Goal: Transaction & Acquisition: Purchase product/service

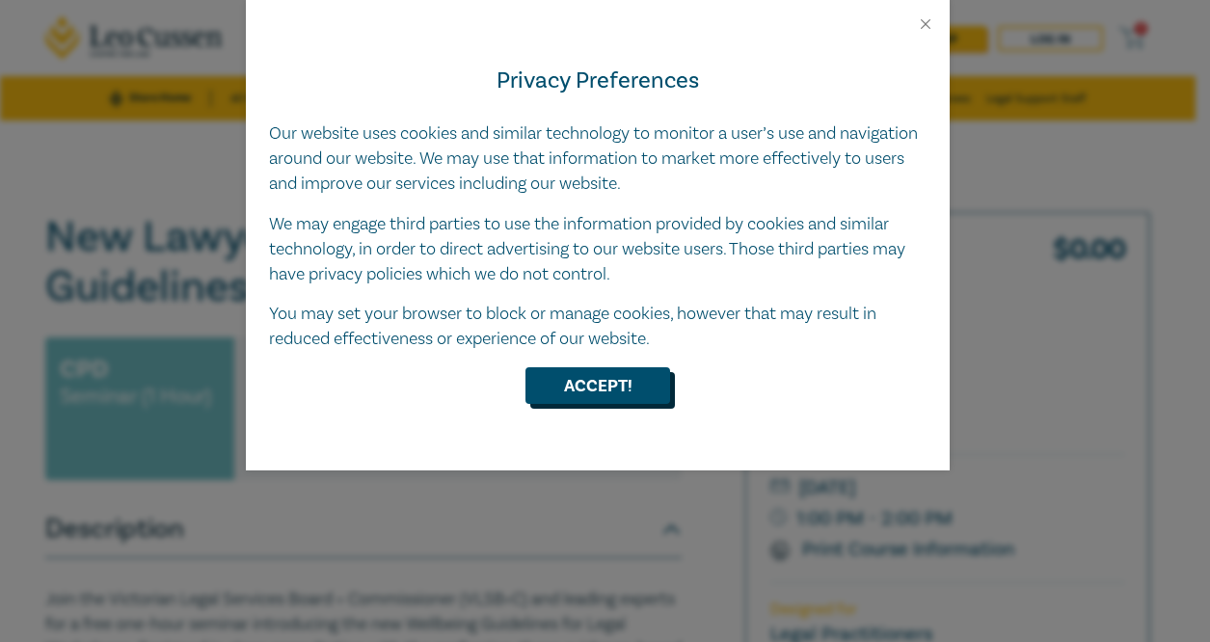
click at [571, 386] on button "Accept!" at bounding box center [597, 385] width 145 height 37
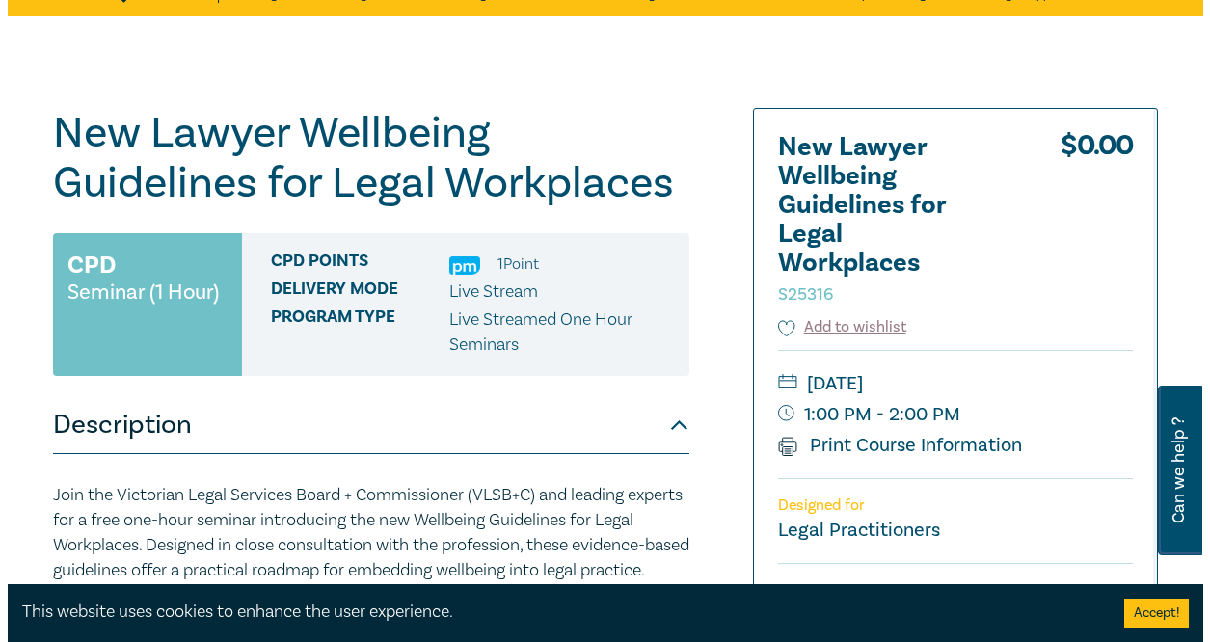
scroll to position [289, 0]
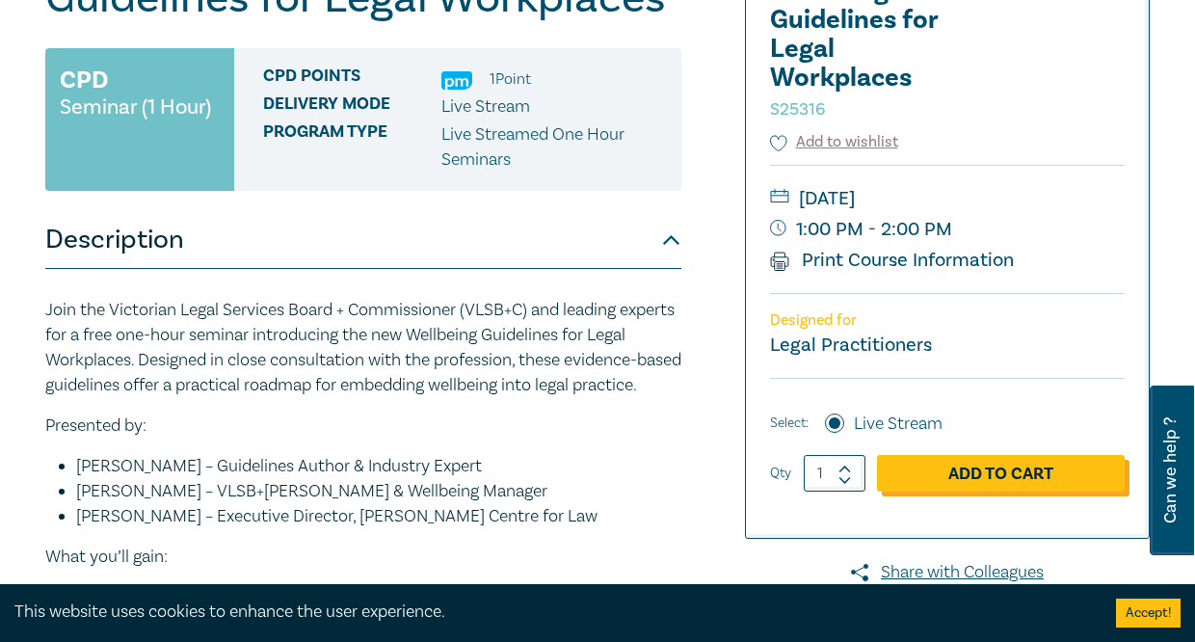
click at [1026, 466] on link "Add to Cart" at bounding box center [1001, 473] width 248 height 37
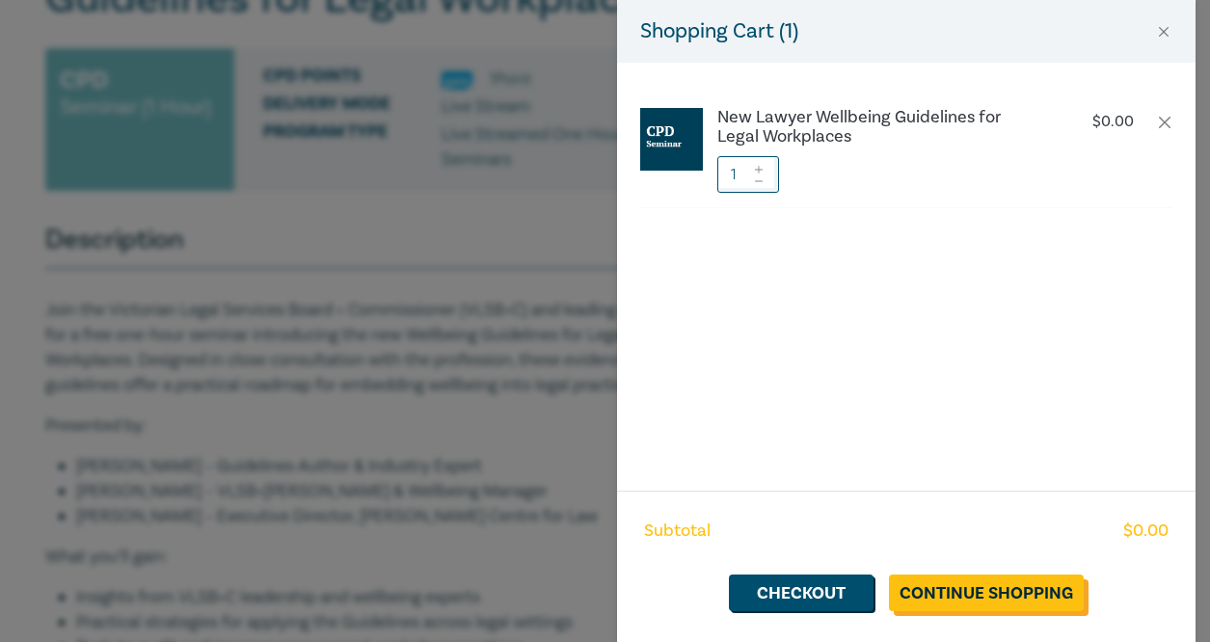
click at [1008, 605] on link "Continue Shopping" at bounding box center [986, 592] width 195 height 37
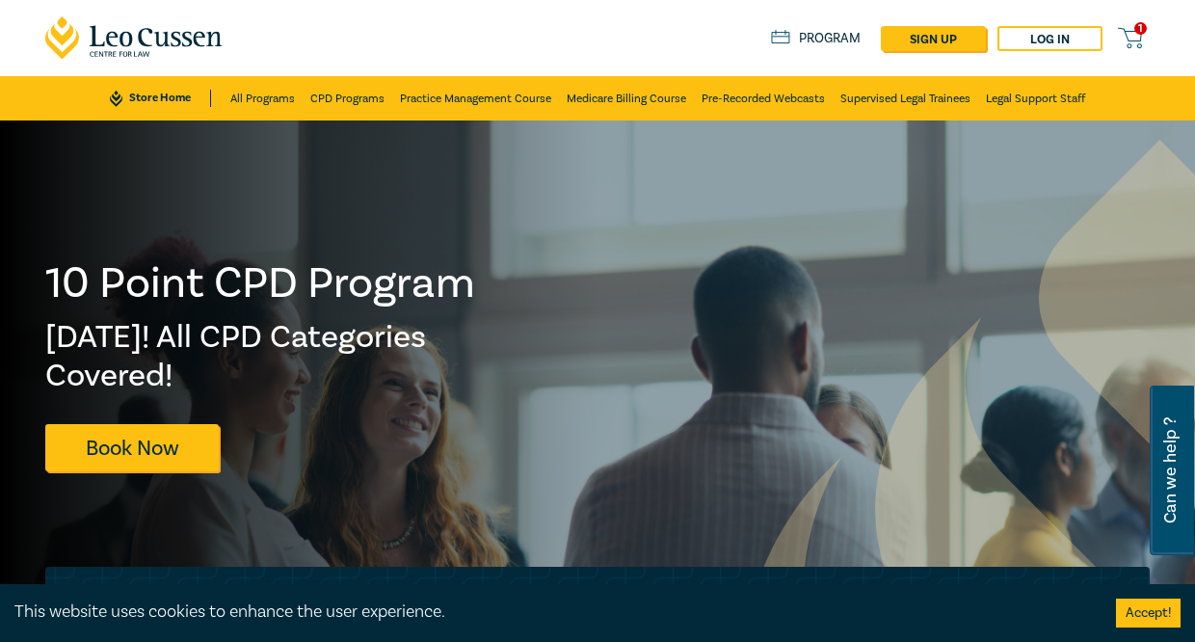
click at [1143, 33] on span "1" at bounding box center [1141, 28] width 13 height 13
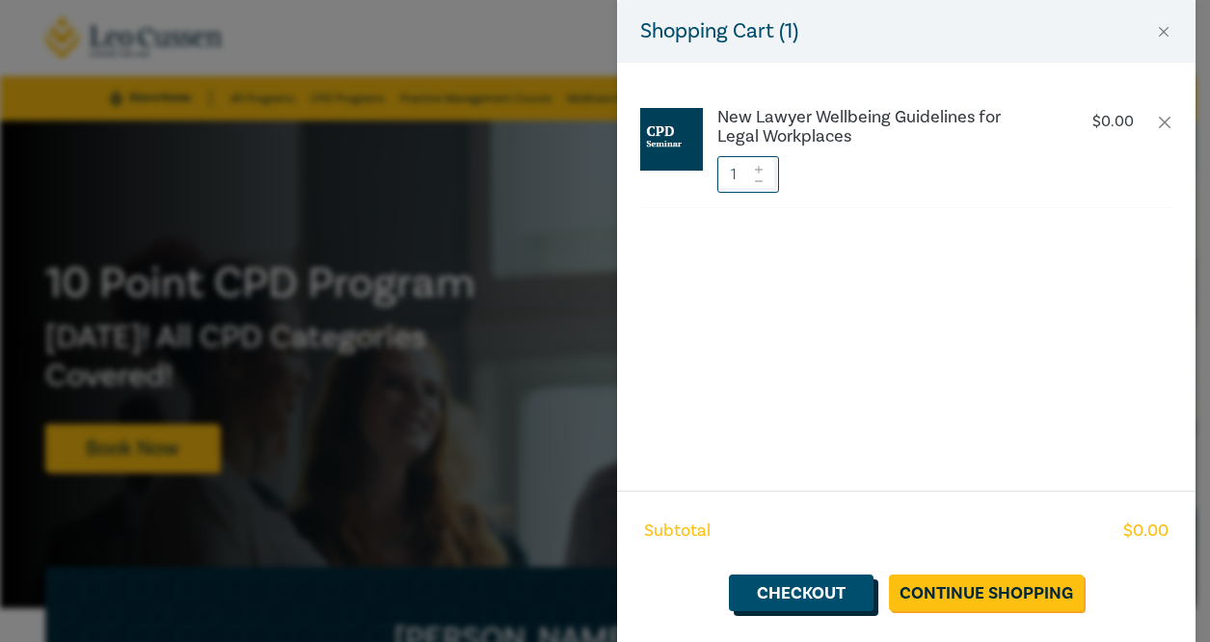
click at [798, 589] on link "Checkout" at bounding box center [801, 592] width 145 height 37
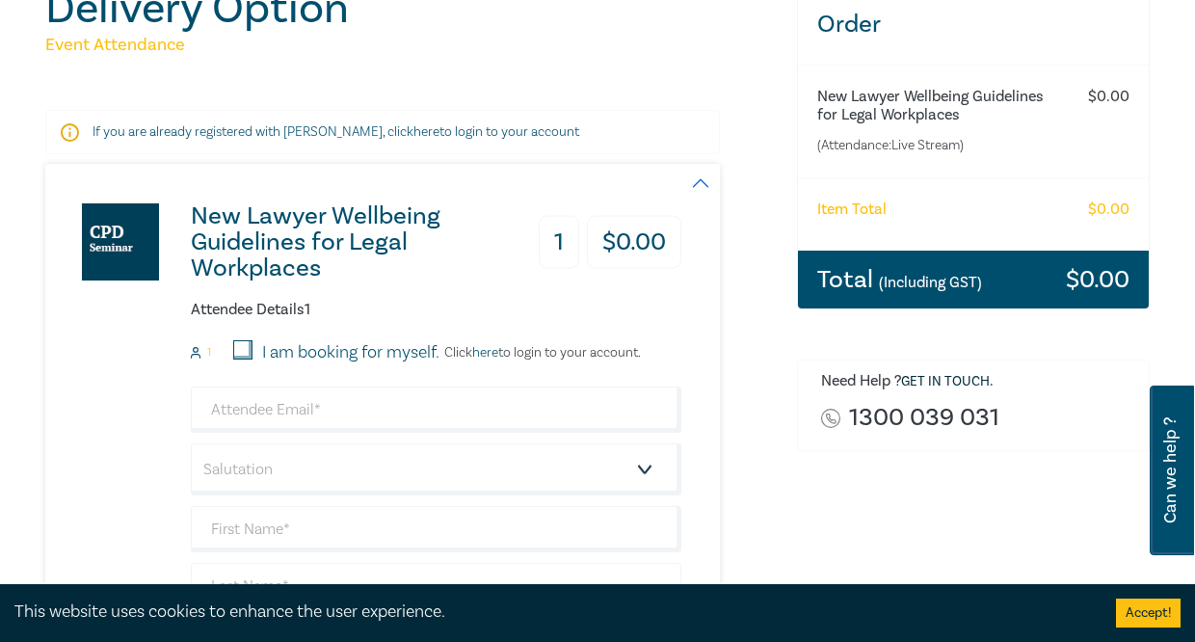
scroll to position [289, 0]
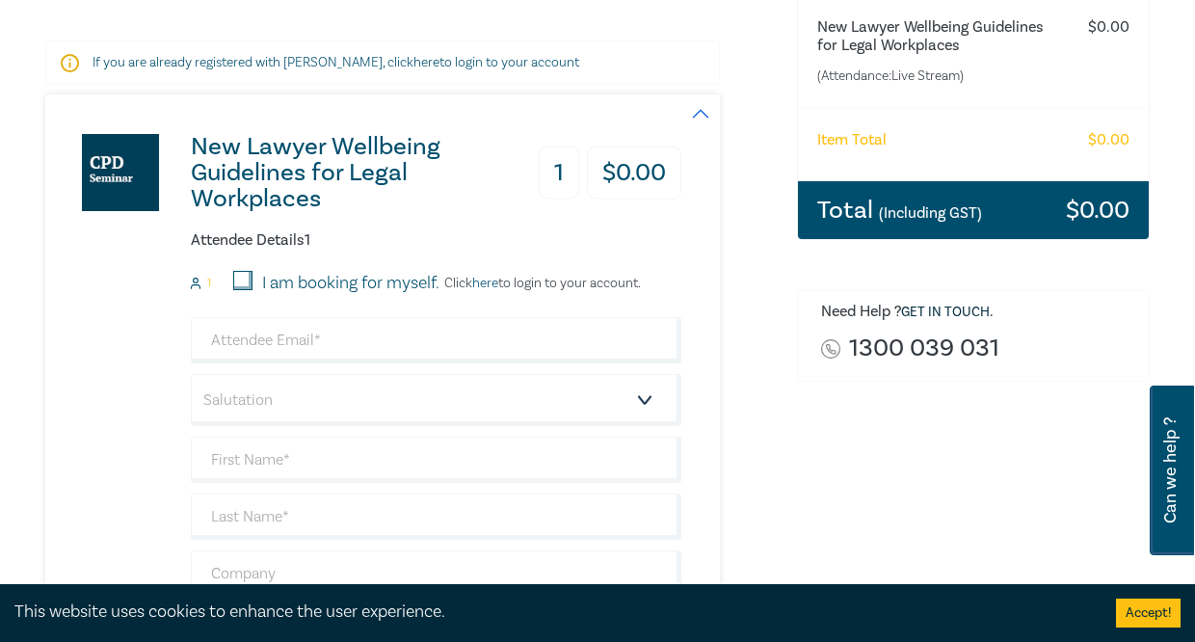
click at [246, 280] on input "I am booking for myself." at bounding box center [242, 280] width 19 height 19
checkbox input "true"
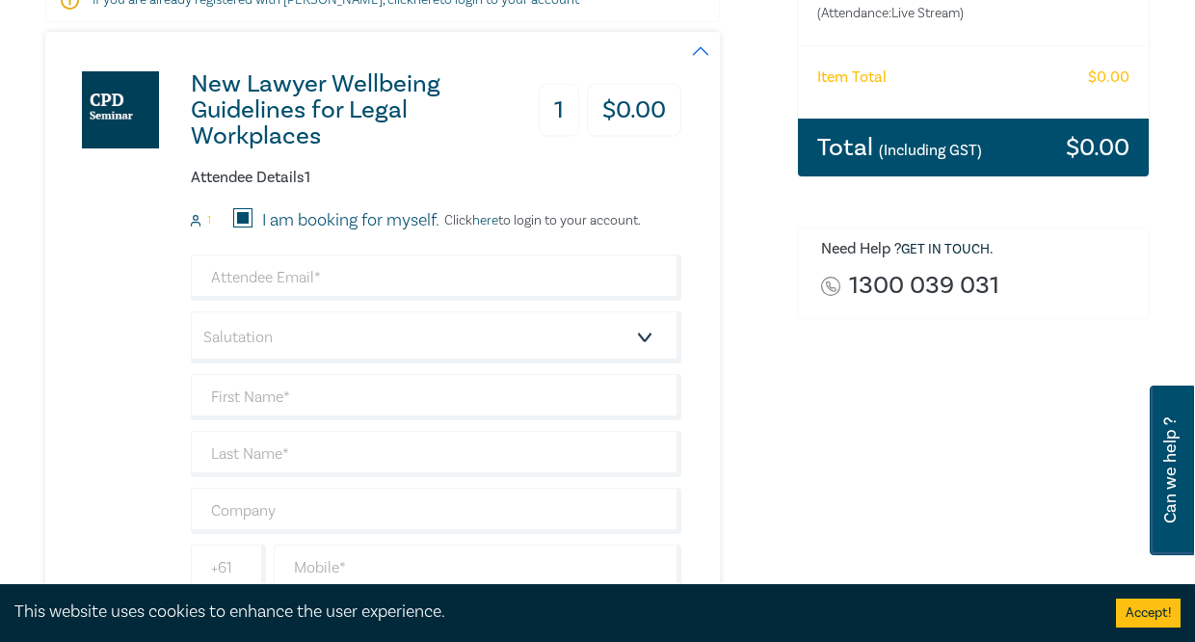
scroll to position [386, 0]
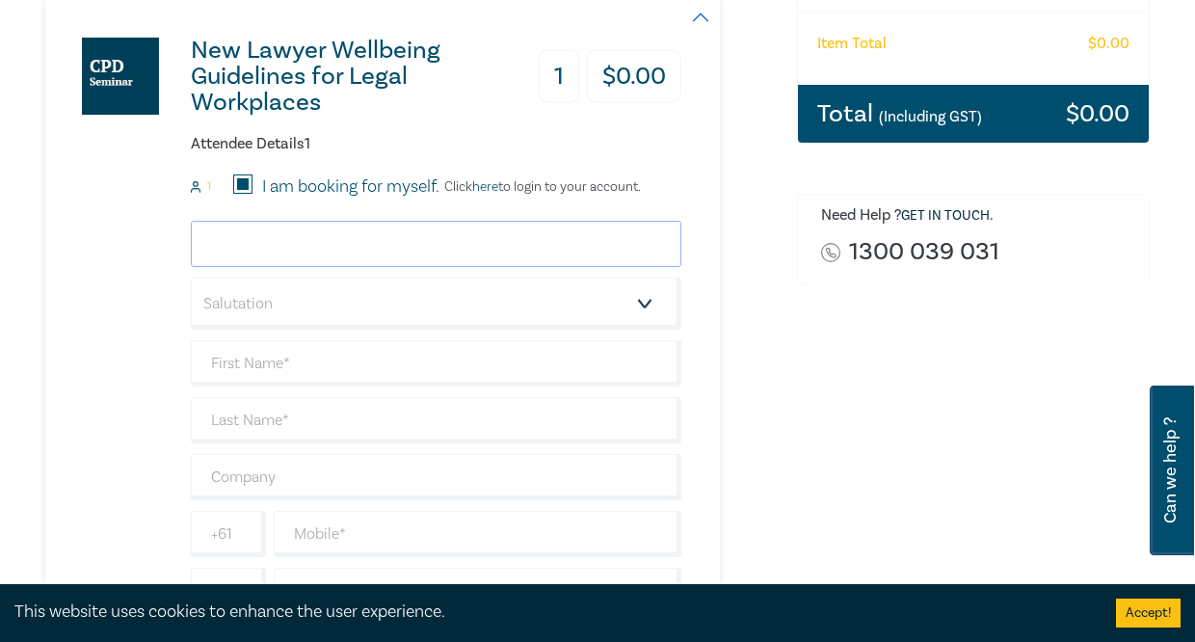
click at [328, 252] on input "email" at bounding box center [436, 244] width 491 height 46
type input "[PERSON_NAME][EMAIL_ADDRESS][DOMAIN_NAME]"
click at [368, 299] on select "Salutation Mr. Mrs. Ms. Miss Dr. Prof. Other" at bounding box center [436, 304] width 491 height 52
select select "Ms."
click at [191, 278] on select "Salutation Mr. Mrs. Ms. Miss Dr. Prof. Other" at bounding box center [436, 304] width 491 height 52
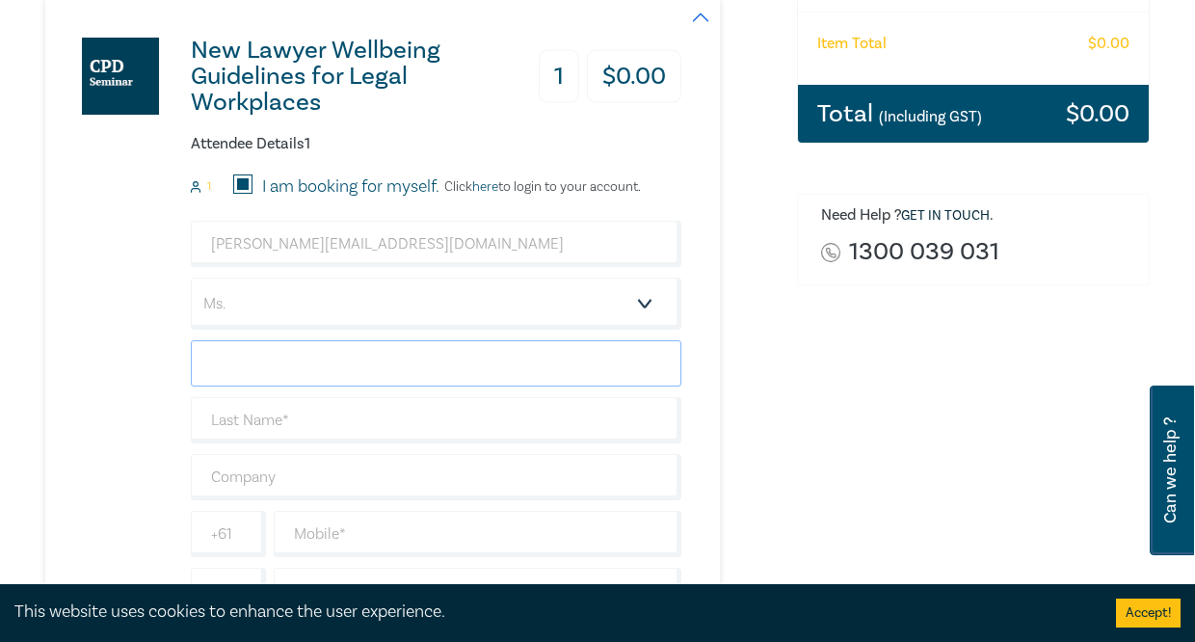
click at [282, 357] on input "text" at bounding box center [436, 363] width 491 height 46
type input "[PERSON_NAME]"
click at [284, 300] on select "Salutation Mr. Mrs. Ms. Miss Dr. Prof. Other" at bounding box center [436, 304] width 491 height 52
select select "Miss"
click at [191, 278] on select "Salutation Mr. Mrs. Ms. Miss Dr. Prof. Other" at bounding box center [436, 304] width 491 height 52
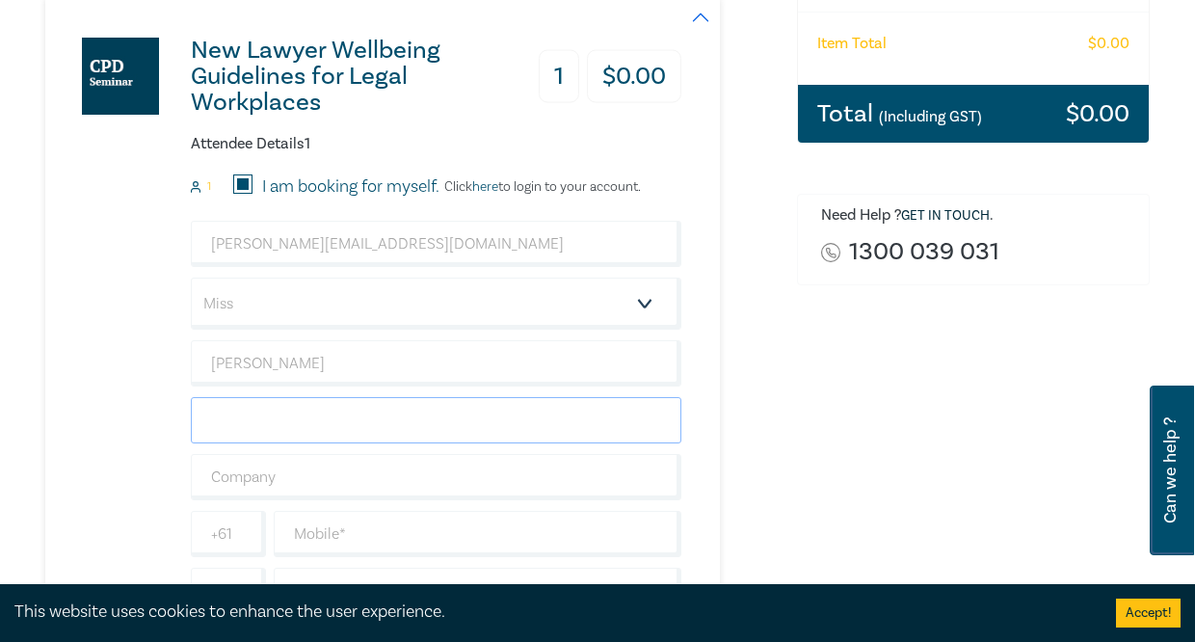
click at [267, 415] on input "text" at bounding box center [436, 420] width 491 height 46
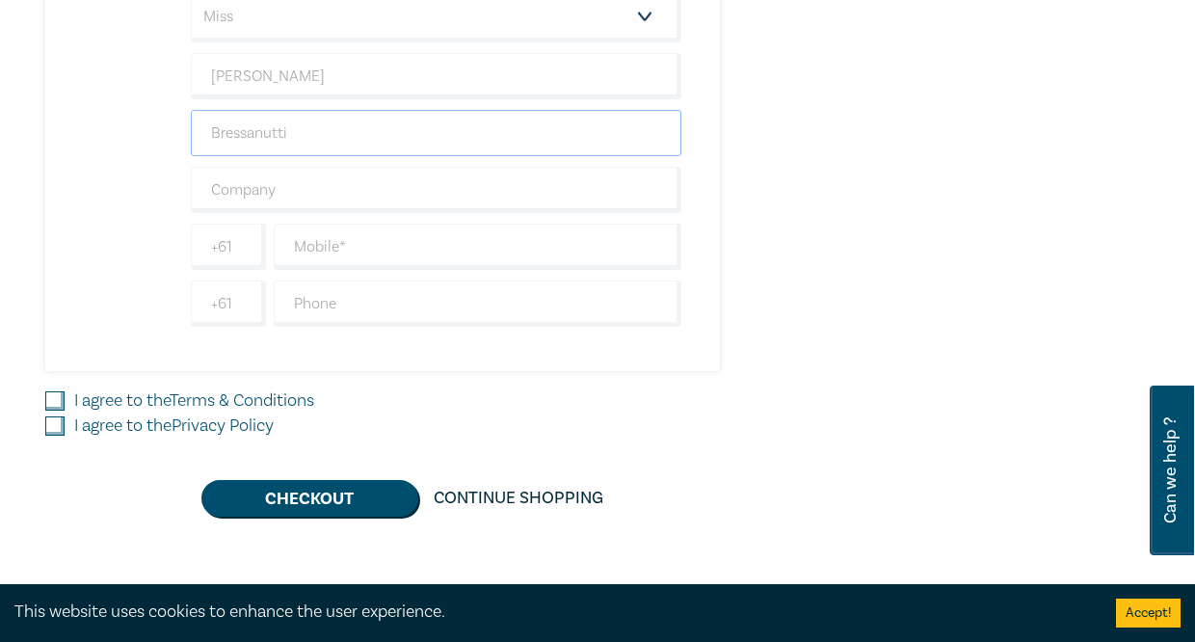
scroll to position [675, 0]
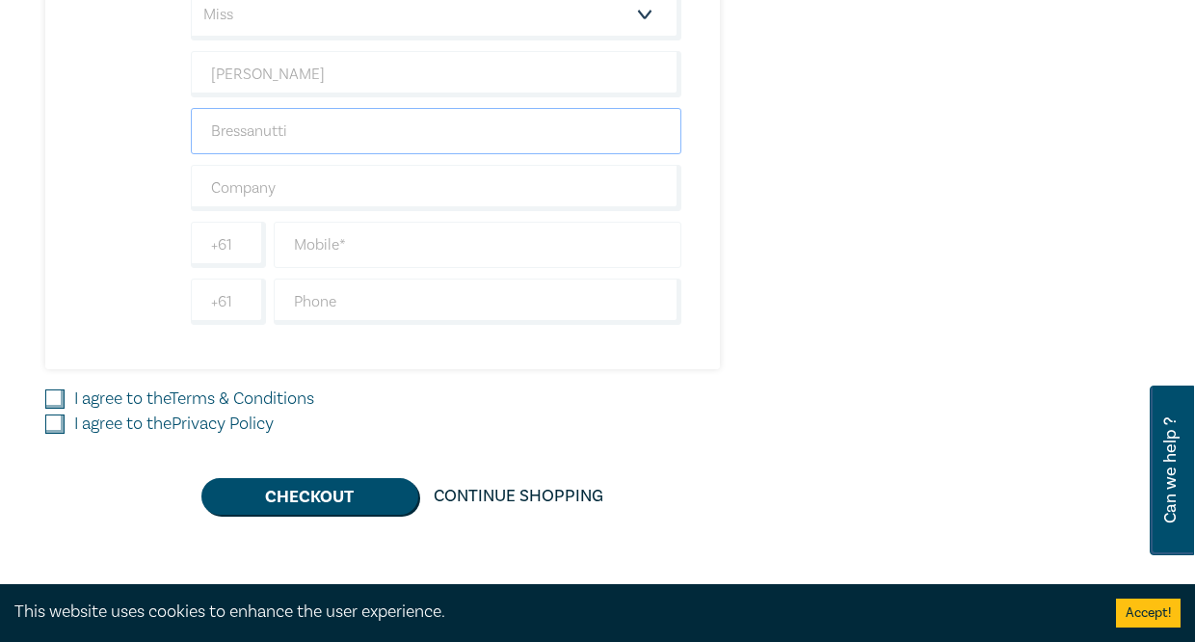
type input "Bressanutti"
click at [401, 250] on input "text" at bounding box center [478, 245] width 408 height 46
type input "492058551"
click at [174, 393] on label "I agree to the Terms & Conditions" at bounding box center [194, 399] width 240 height 25
click at [65, 393] on input "I agree to the Terms & Conditions" at bounding box center [54, 398] width 19 height 19
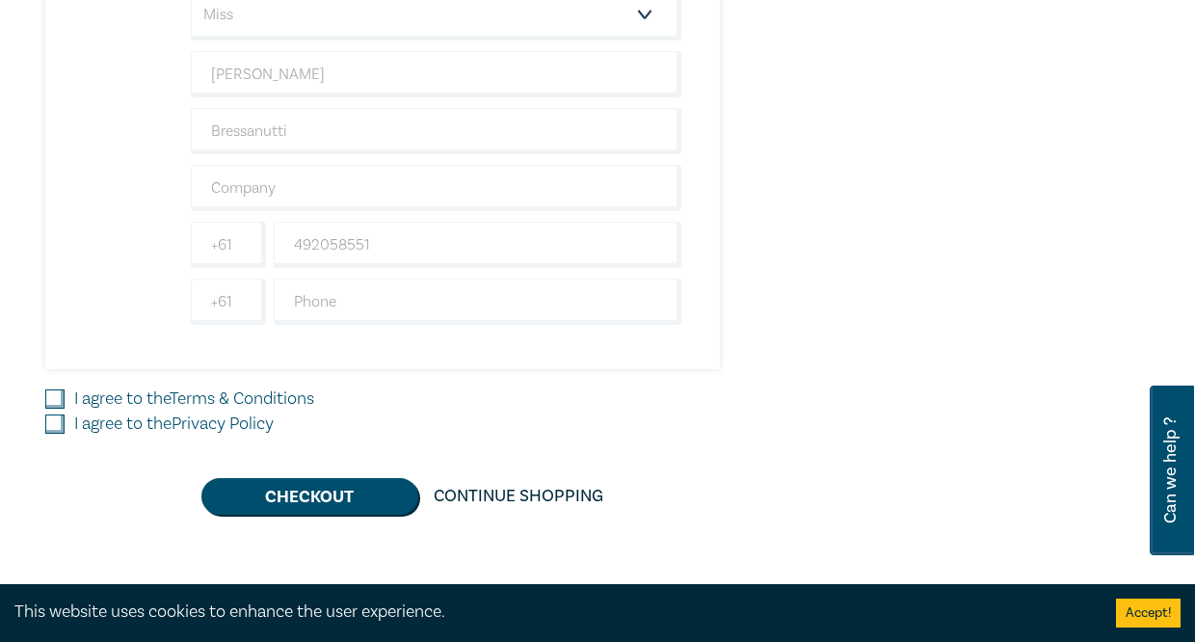
checkbox input "true"
click at [139, 424] on label "I agree to the Privacy Policy" at bounding box center [174, 424] width 200 height 25
click at [65, 424] on input "I agree to the Privacy Policy" at bounding box center [54, 423] width 19 height 19
checkbox input "true"
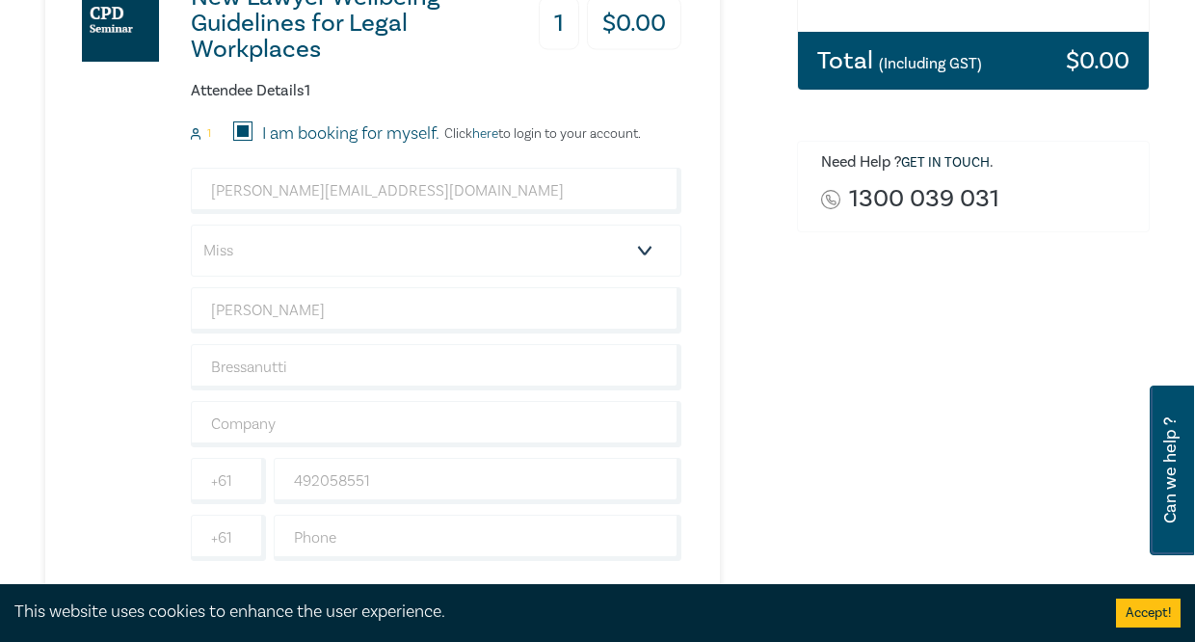
scroll to position [482, 0]
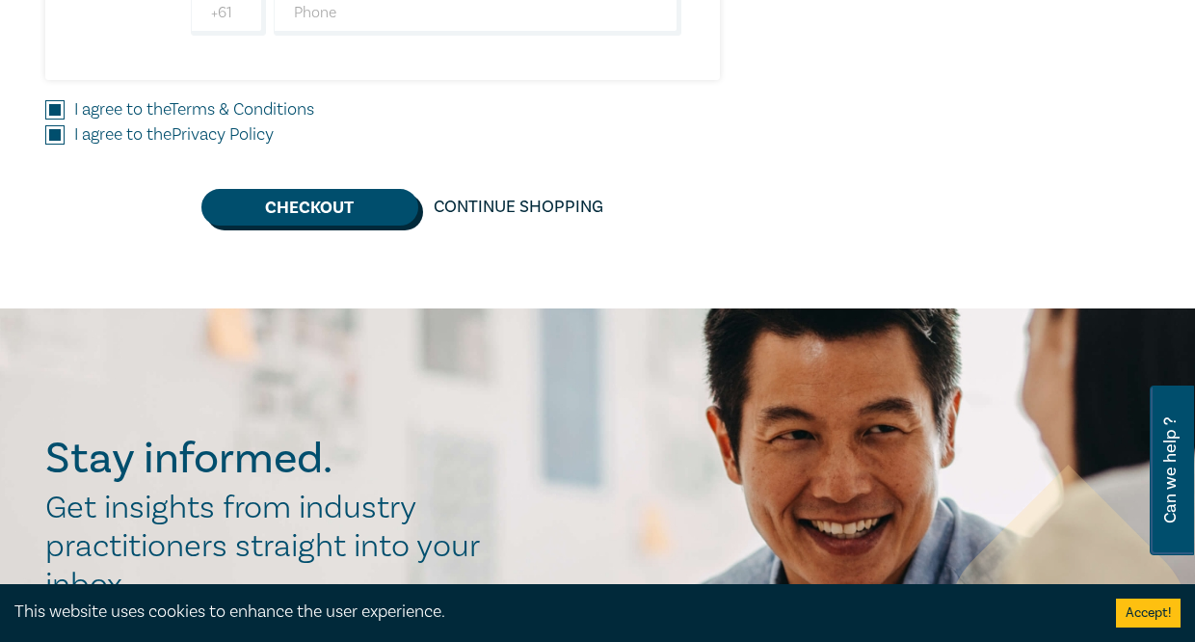
click at [333, 211] on button "Checkout" at bounding box center [309, 207] width 217 height 37
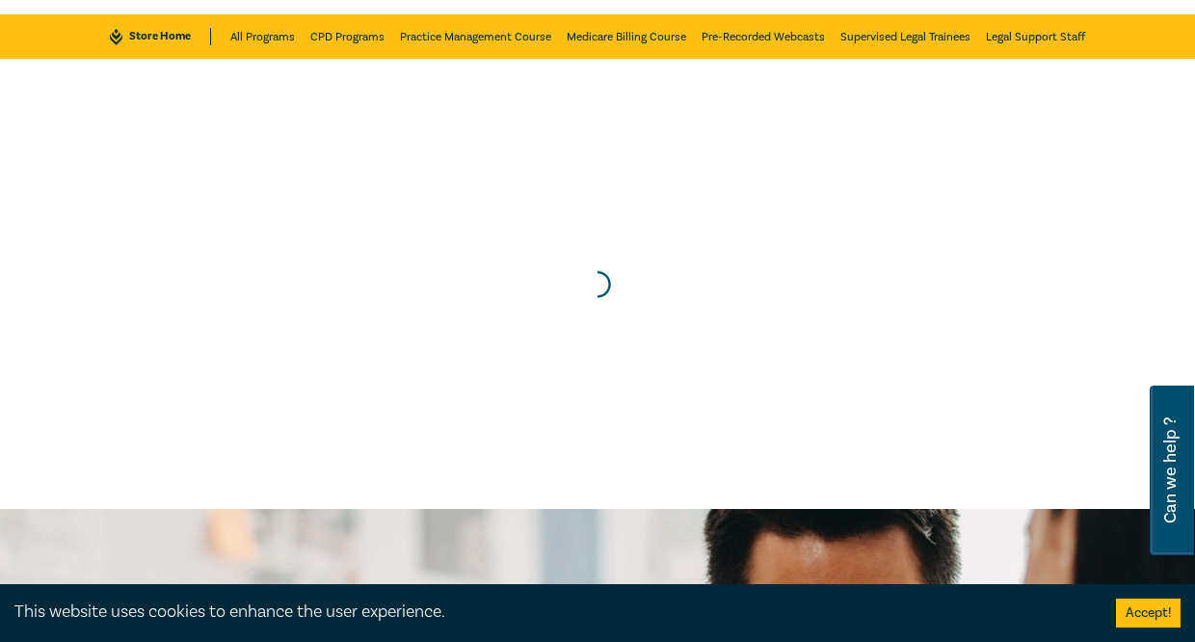
scroll to position [0, 0]
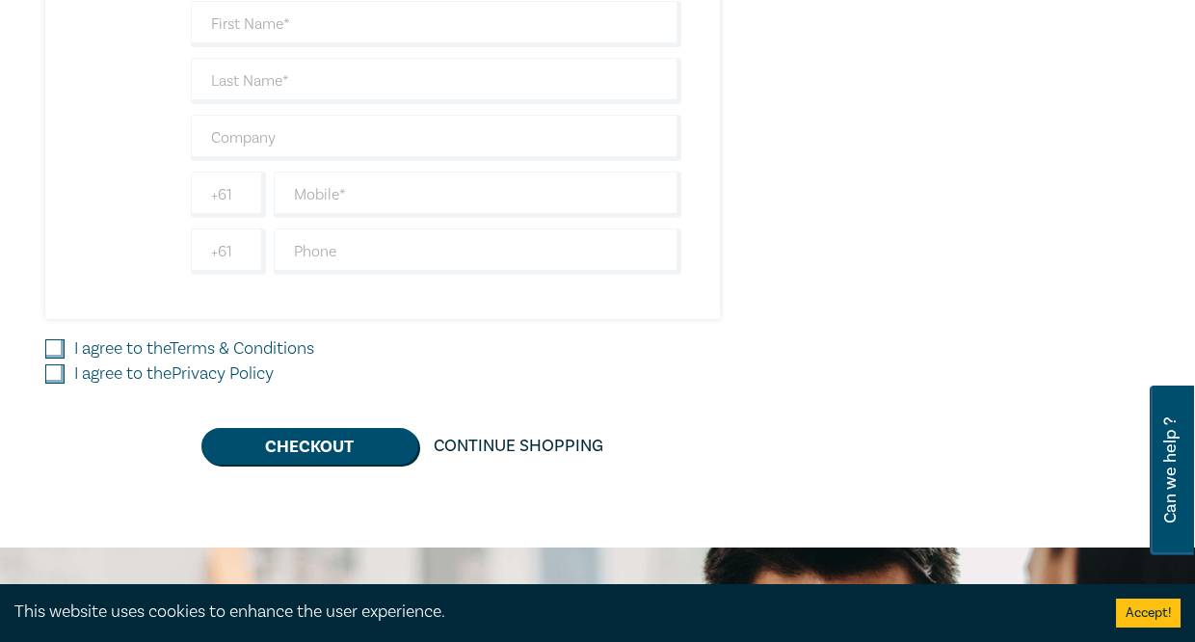
scroll to position [868, 0]
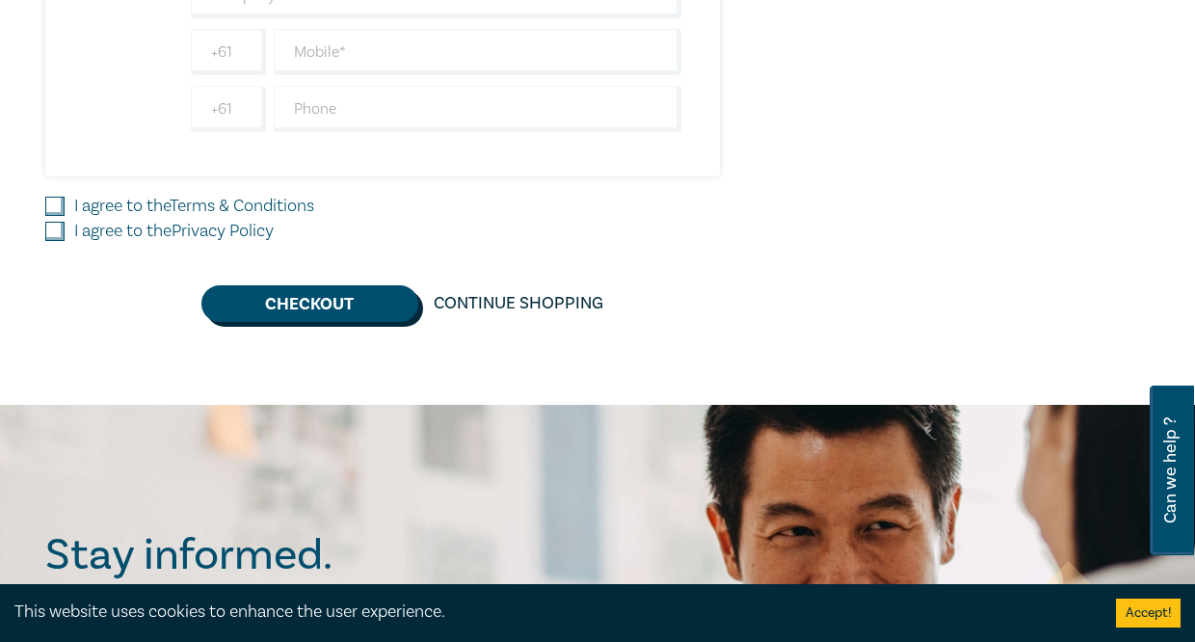
click at [377, 307] on button "Checkout" at bounding box center [309, 303] width 217 height 37
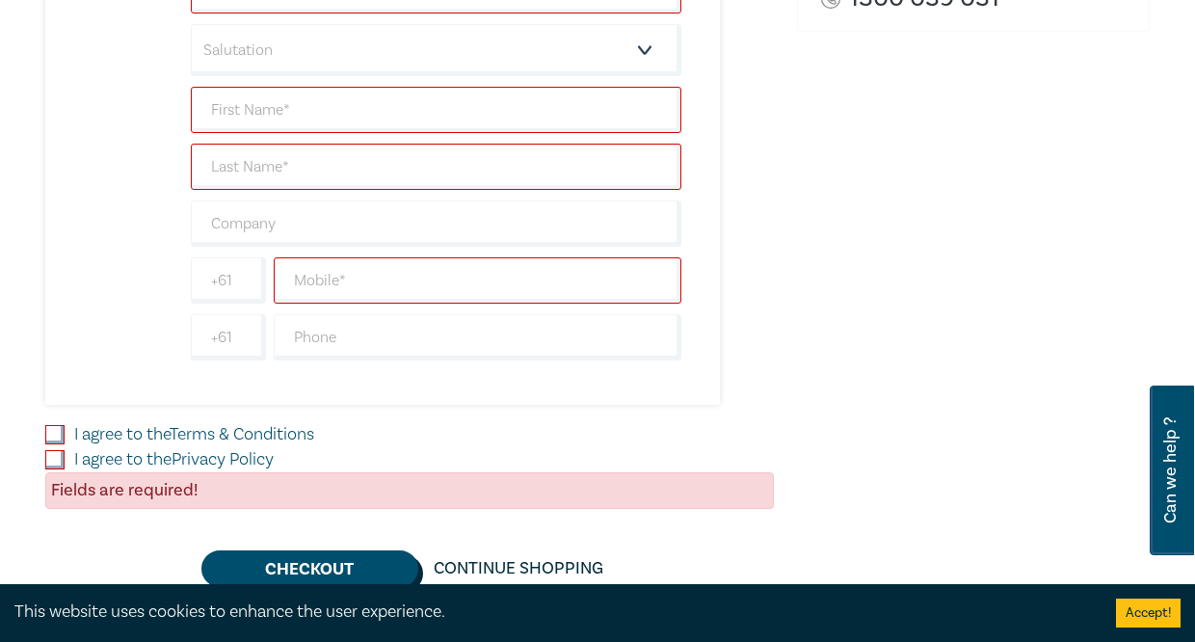
scroll to position [289, 0]
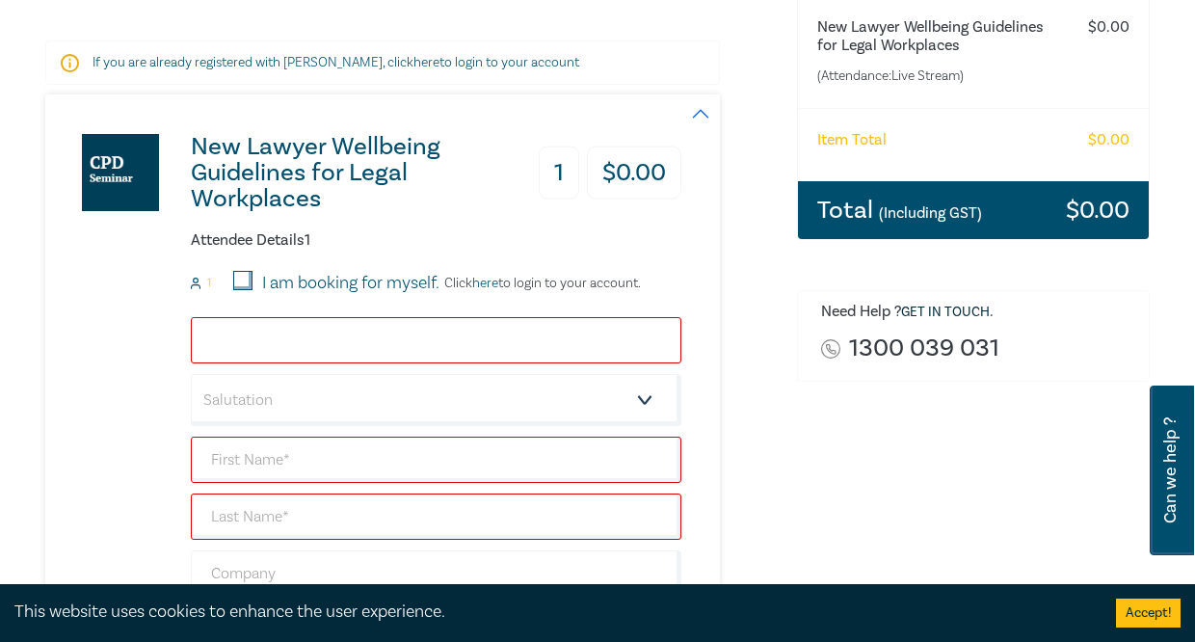
click at [310, 334] on input "email" at bounding box center [436, 340] width 491 height 46
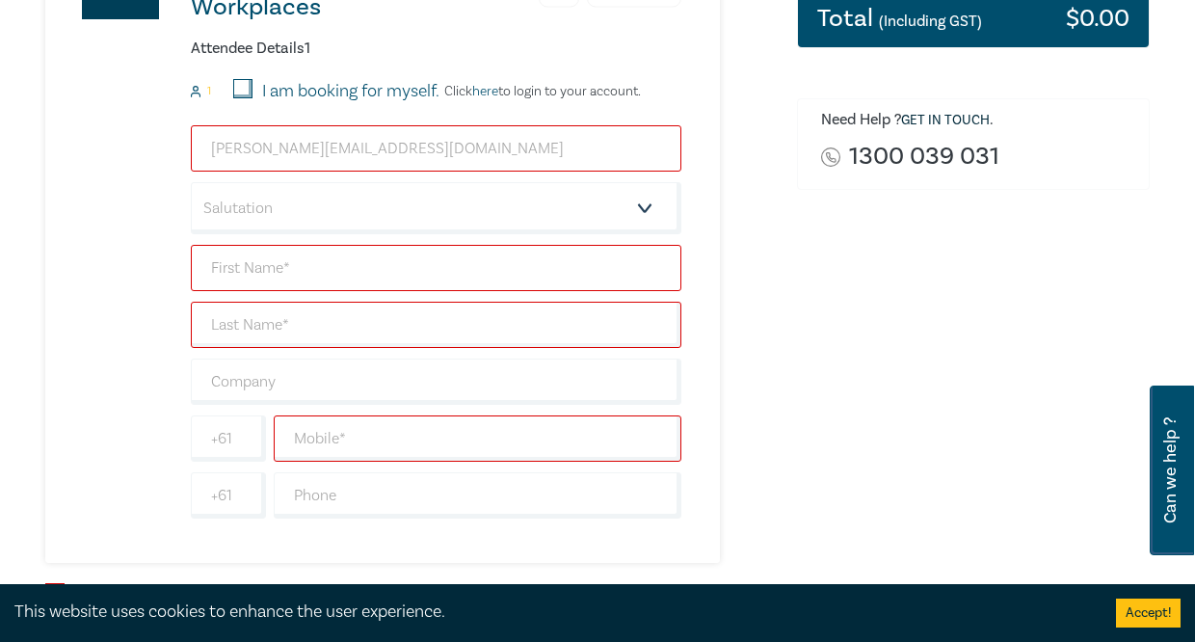
scroll to position [482, 0]
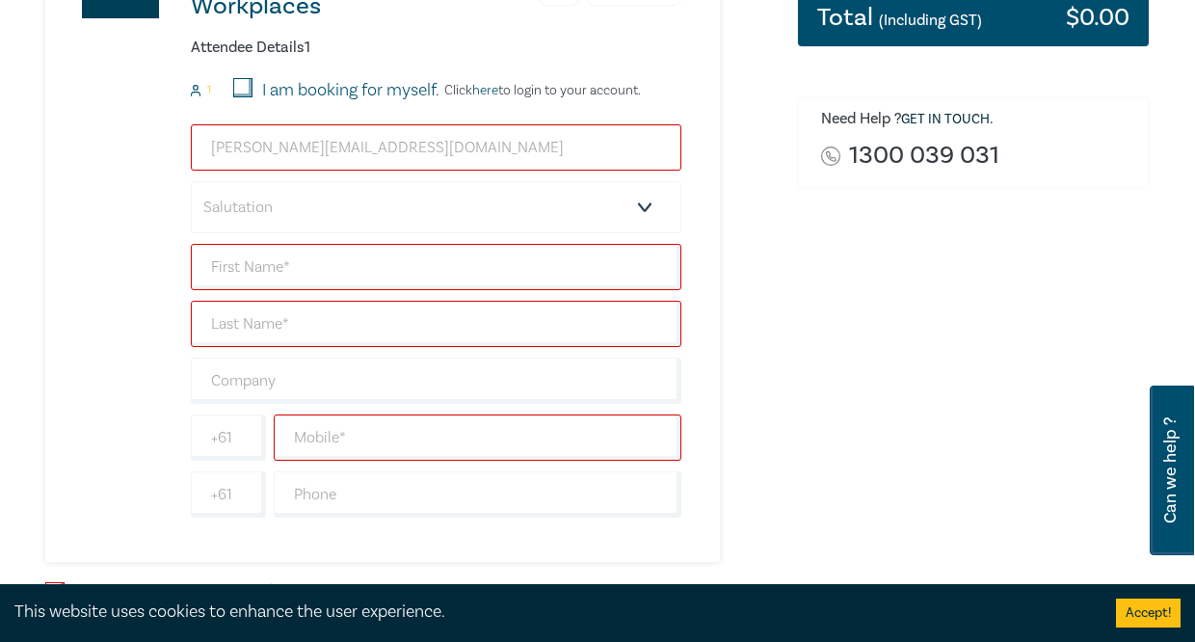
type input "[PERSON_NAME][EMAIL_ADDRESS][DOMAIN_NAME]"
click at [292, 210] on select "Salutation Mr. Mrs. Ms. Miss Dr. Prof. Other" at bounding box center [436, 207] width 491 height 52
select select "Miss"
click at [191, 181] on select "Salutation Mr. Mrs. Ms. Miss Dr. Prof. Other" at bounding box center [436, 207] width 491 height 52
click at [283, 264] on input "text" at bounding box center [436, 267] width 491 height 46
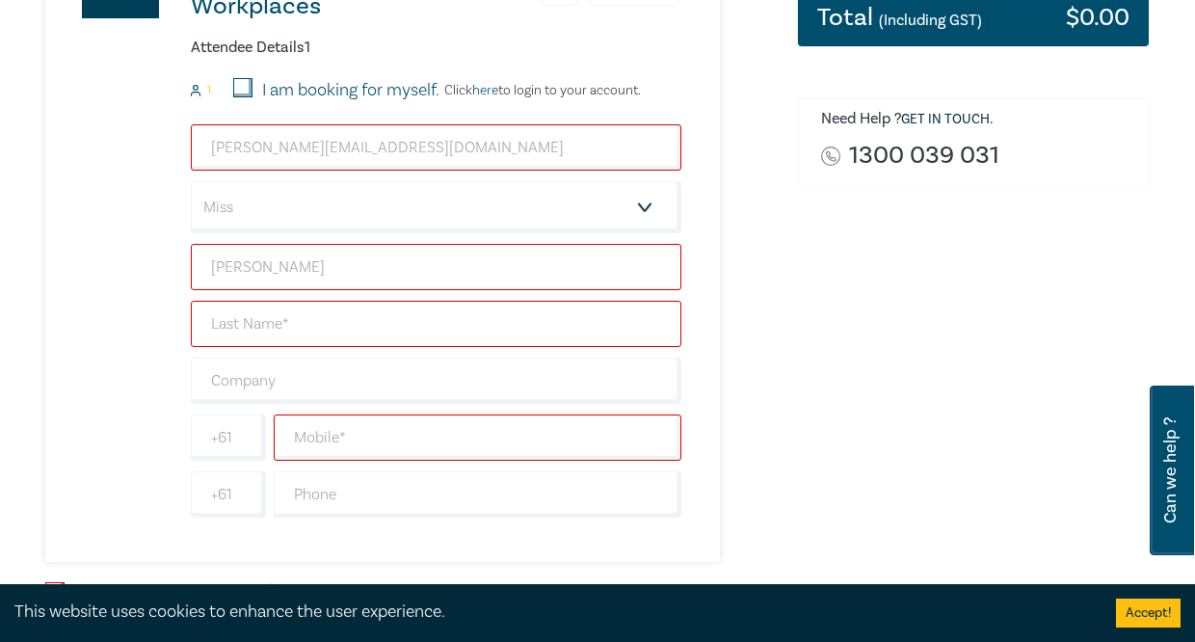
type input "[PERSON_NAME]"
click at [287, 314] on input "text" at bounding box center [436, 324] width 491 height 46
type input "Bressanutti"
click at [322, 423] on input "text" at bounding box center [478, 437] width 408 height 46
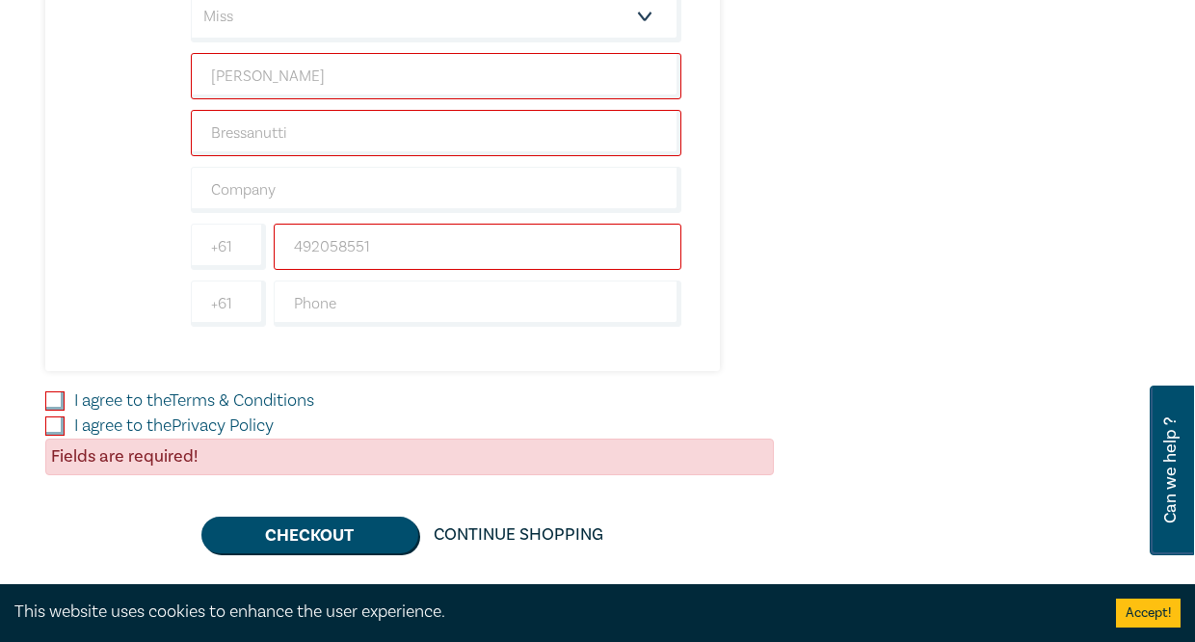
scroll to position [675, 0]
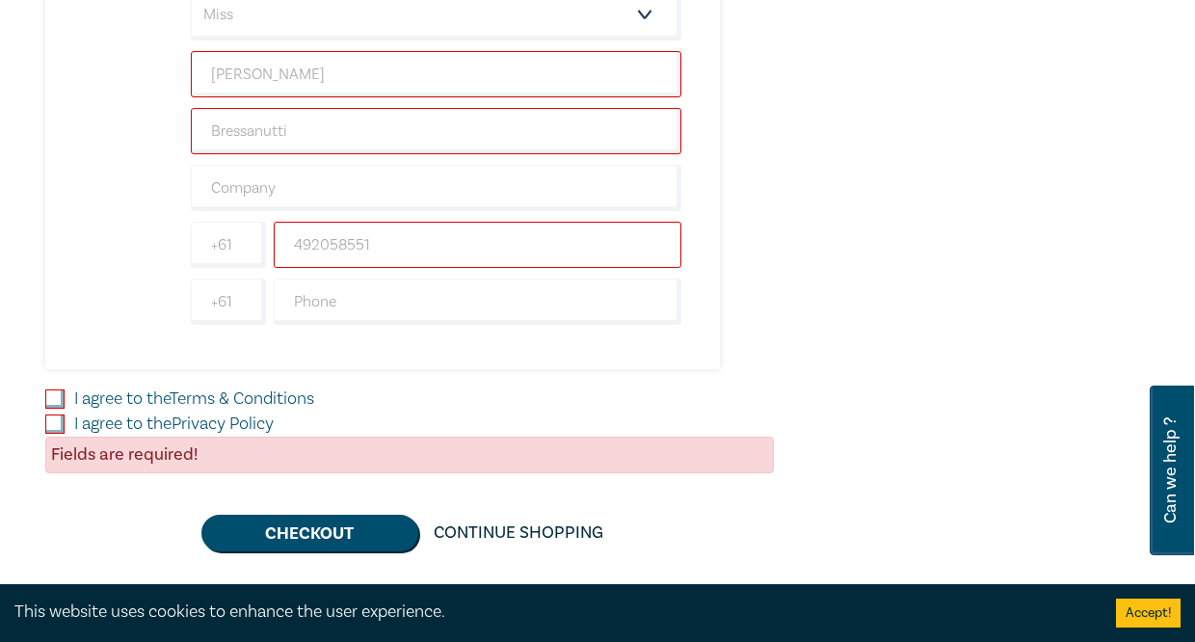
type input "492058551"
click at [175, 400] on label "I agree to the Terms & Conditions" at bounding box center [194, 399] width 240 height 25
click at [65, 400] on input "I agree to the Terms & Conditions" at bounding box center [54, 398] width 19 height 19
checkbox input "true"
click at [144, 423] on label "I agree to the Privacy Policy" at bounding box center [174, 424] width 200 height 25
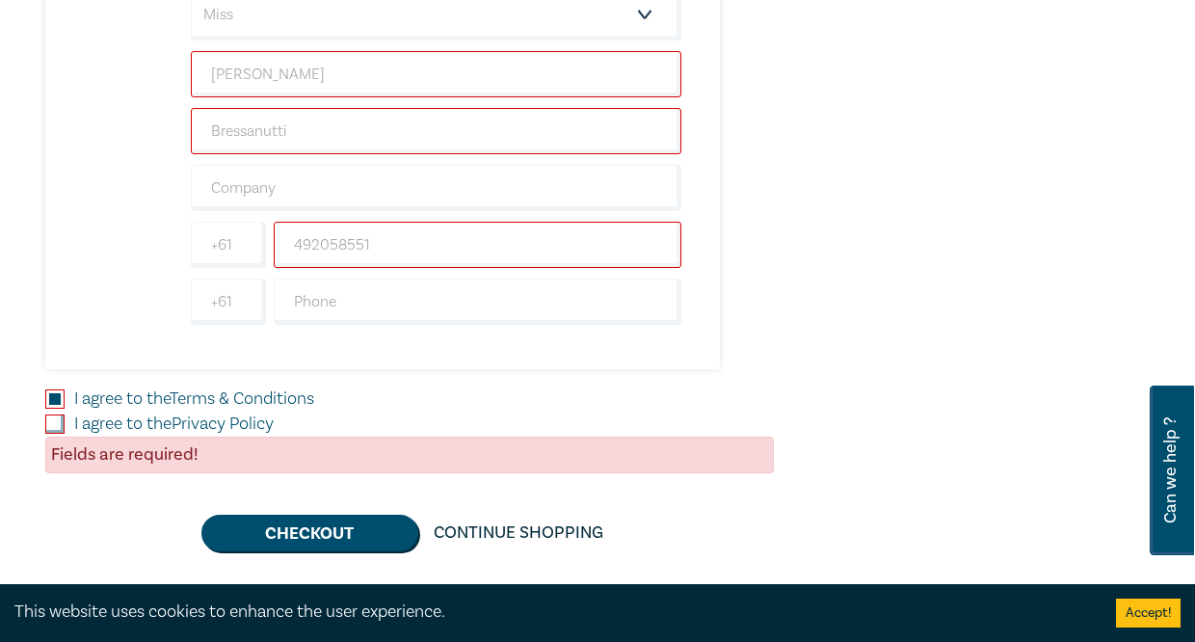
click at [65, 423] on input "I agree to the Privacy Policy" at bounding box center [54, 423] width 19 height 19
checkbox input "true"
click at [312, 529] on button "Checkout" at bounding box center [309, 533] width 217 height 37
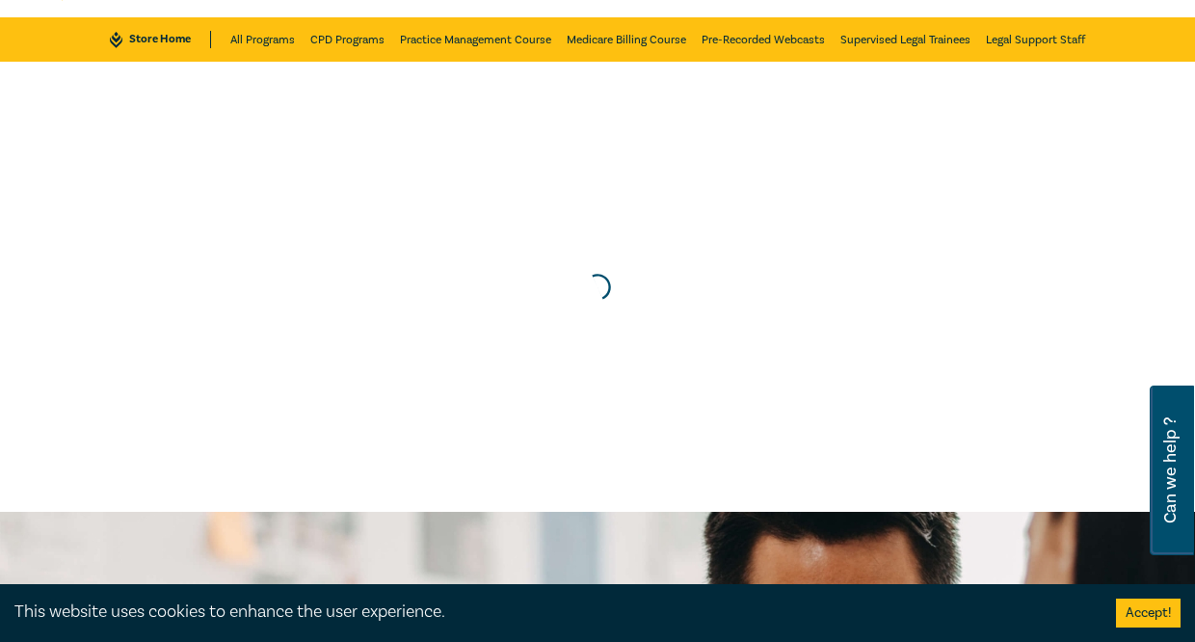
scroll to position [0, 0]
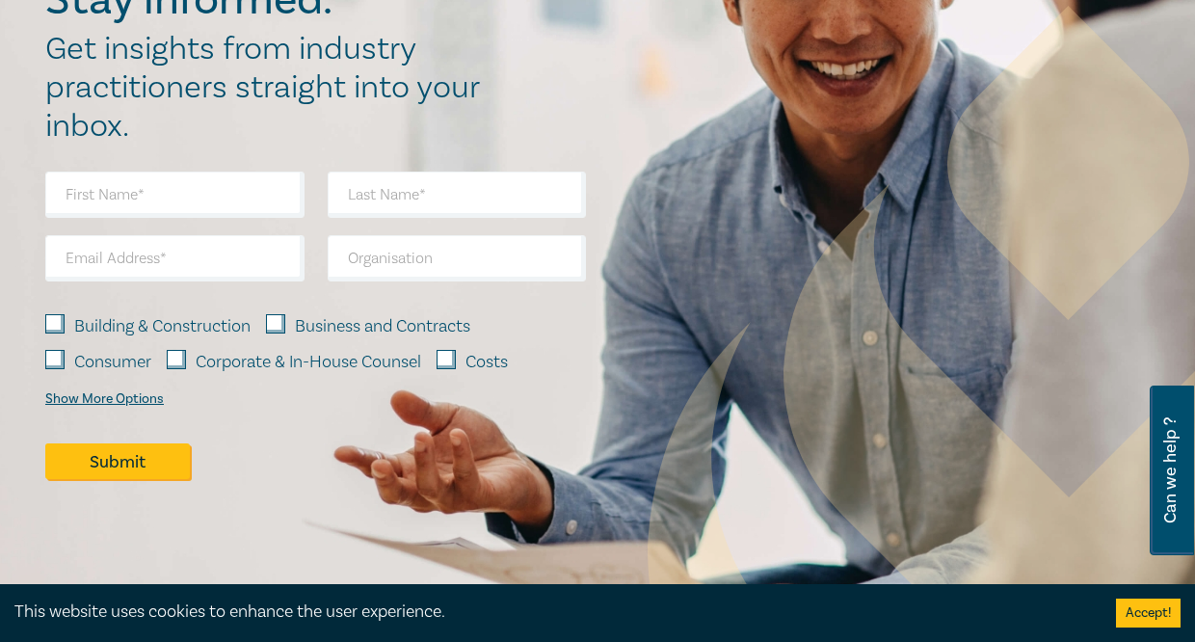
scroll to position [2024, 0]
